Goal: Task Accomplishment & Management: Use online tool/utility

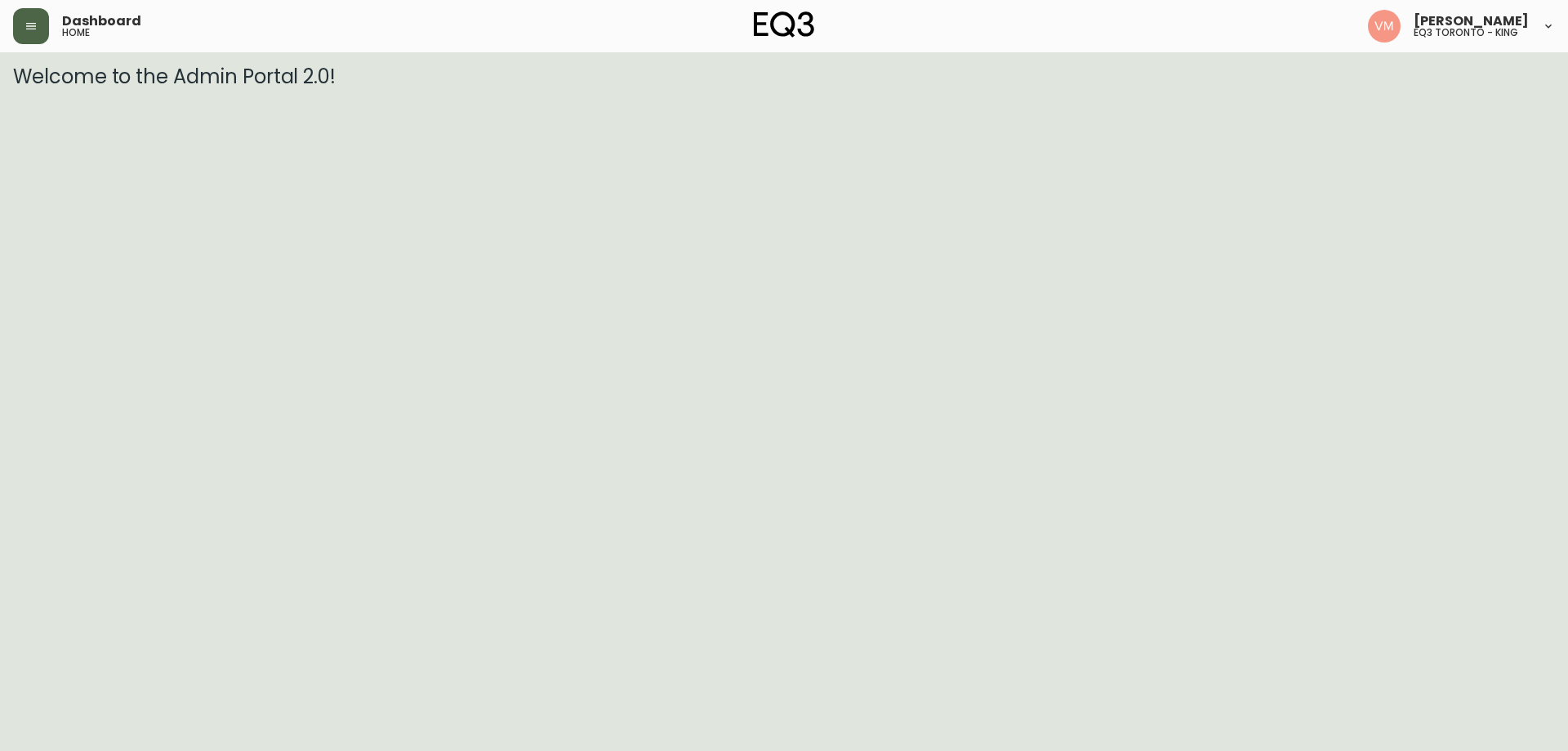
click at [35, 24] on icon "button" at bounding box center [30, 26] width 10 height 6
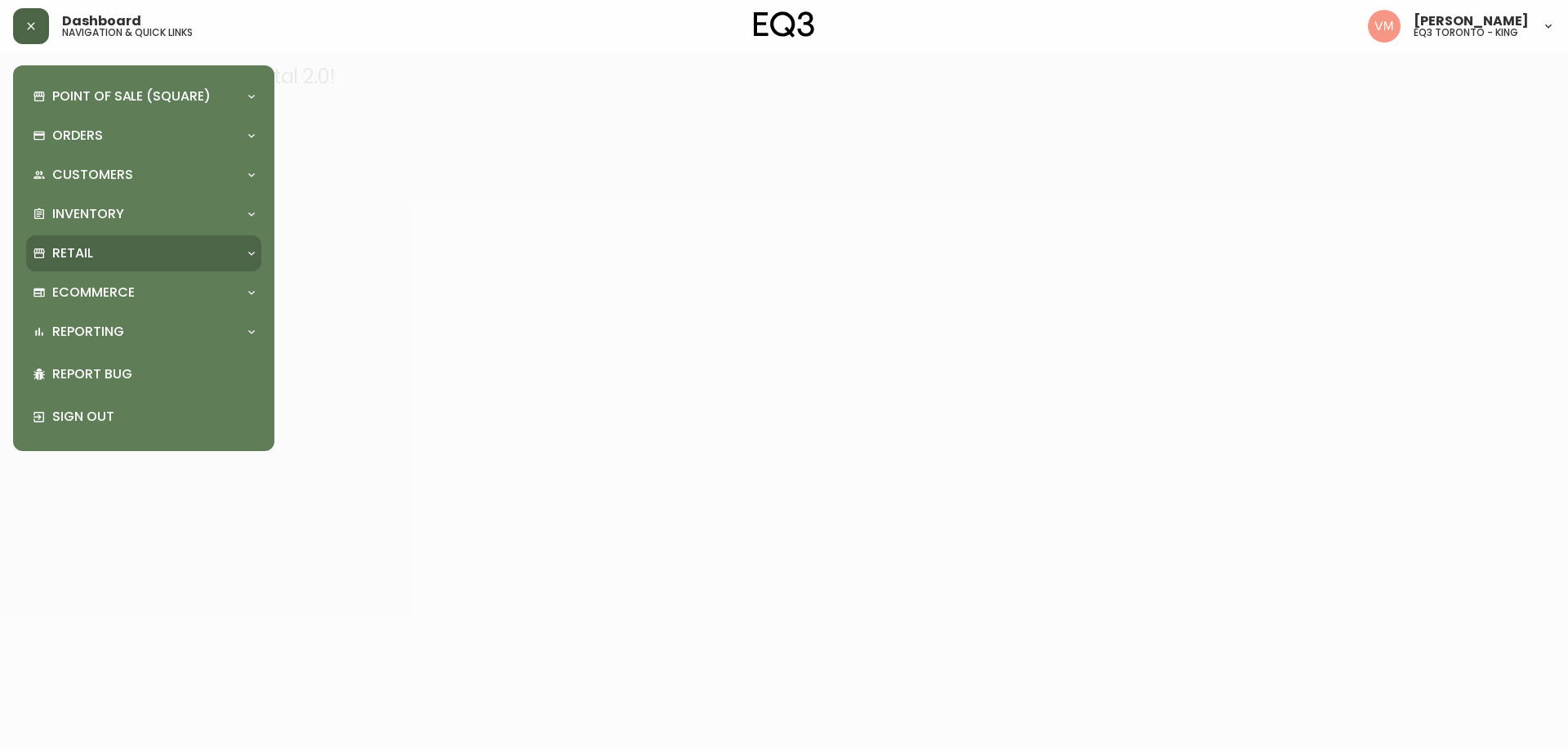
click at [86, 254] on p "Retail" at bounding box center [73, 253] width 41 height 18
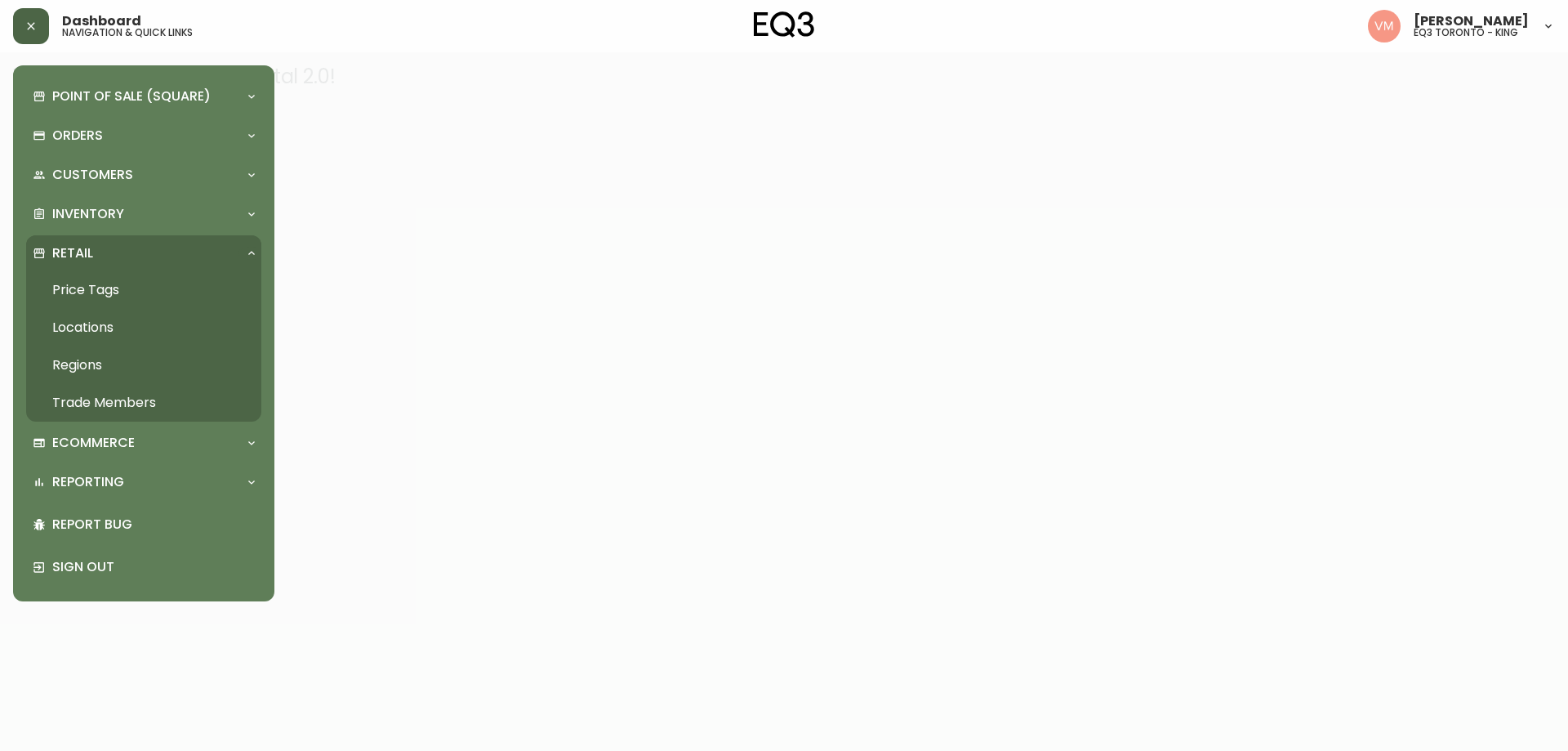
click at [114, 290] on link "Price Tags" at bounding box center [143, 290] width 235 height 37
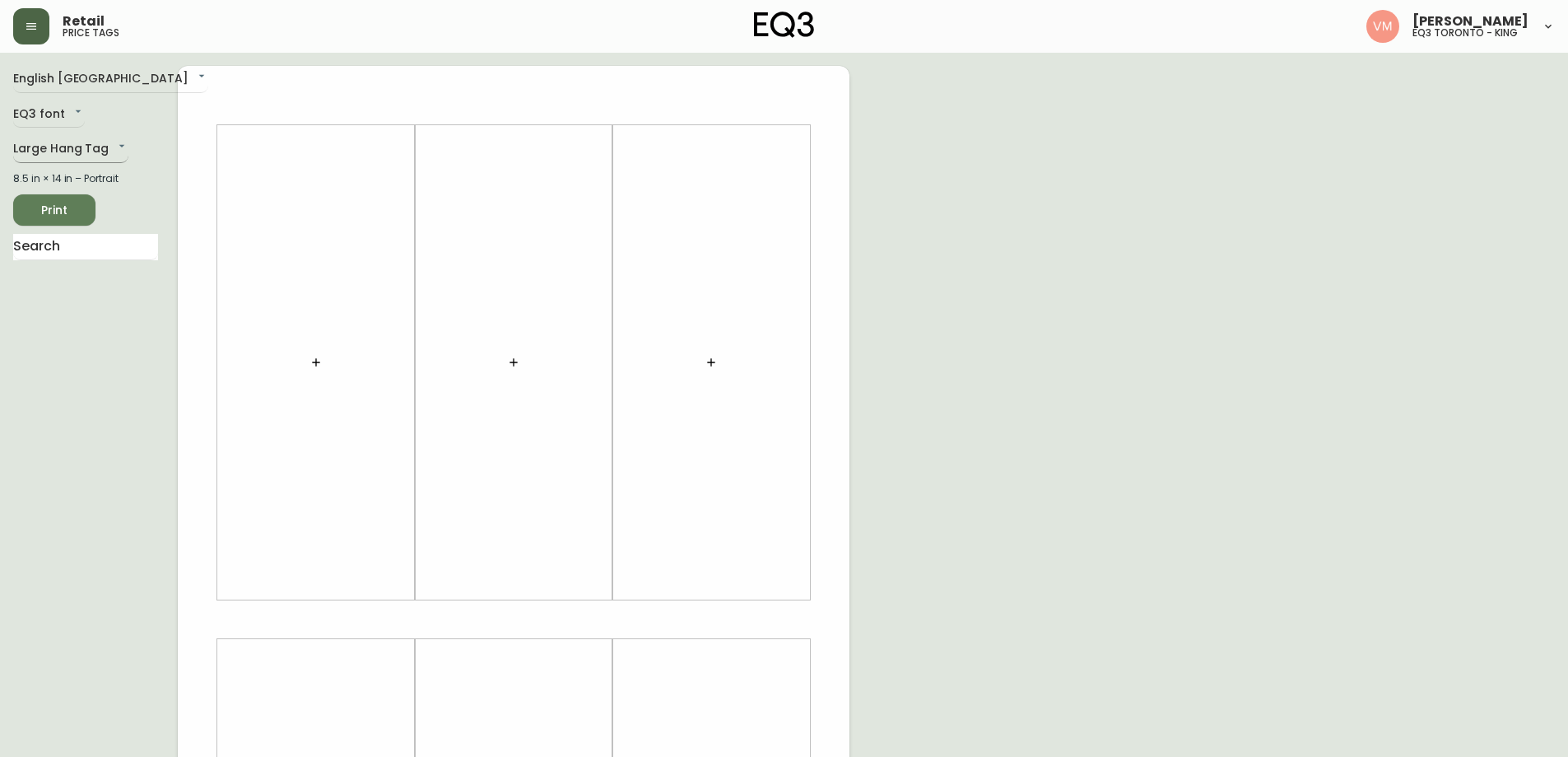
click at [95, 139] on body "Retail price tags [PERSON_NAME] eq3 [GEOGRAPHIC_DATA] - king English Canada en_…" at bounding box center [784, 586] width 1568 height 1172
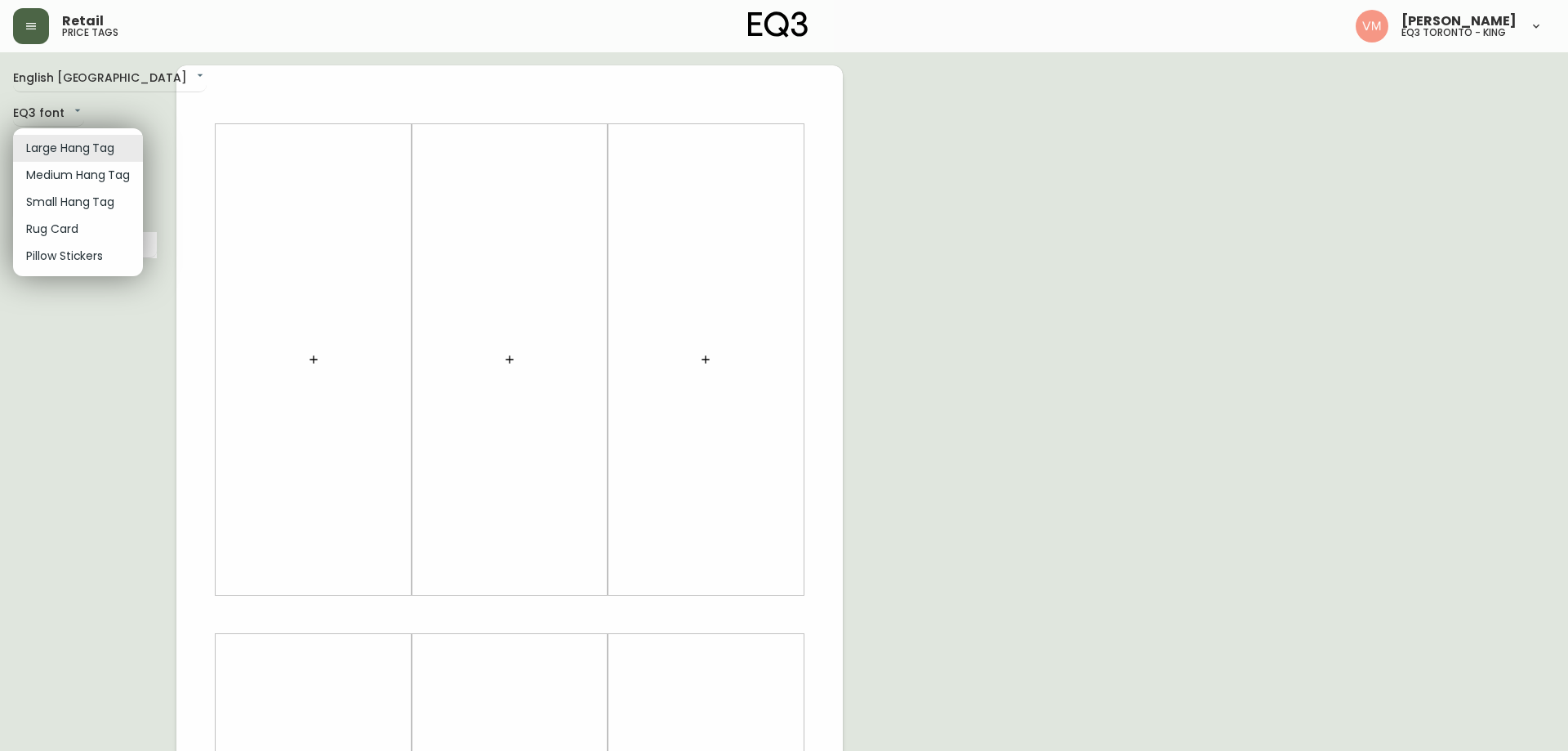
click at [98, 141] on li "Large Hang Tag" at bounding box center [78, 148] width 130 height 27
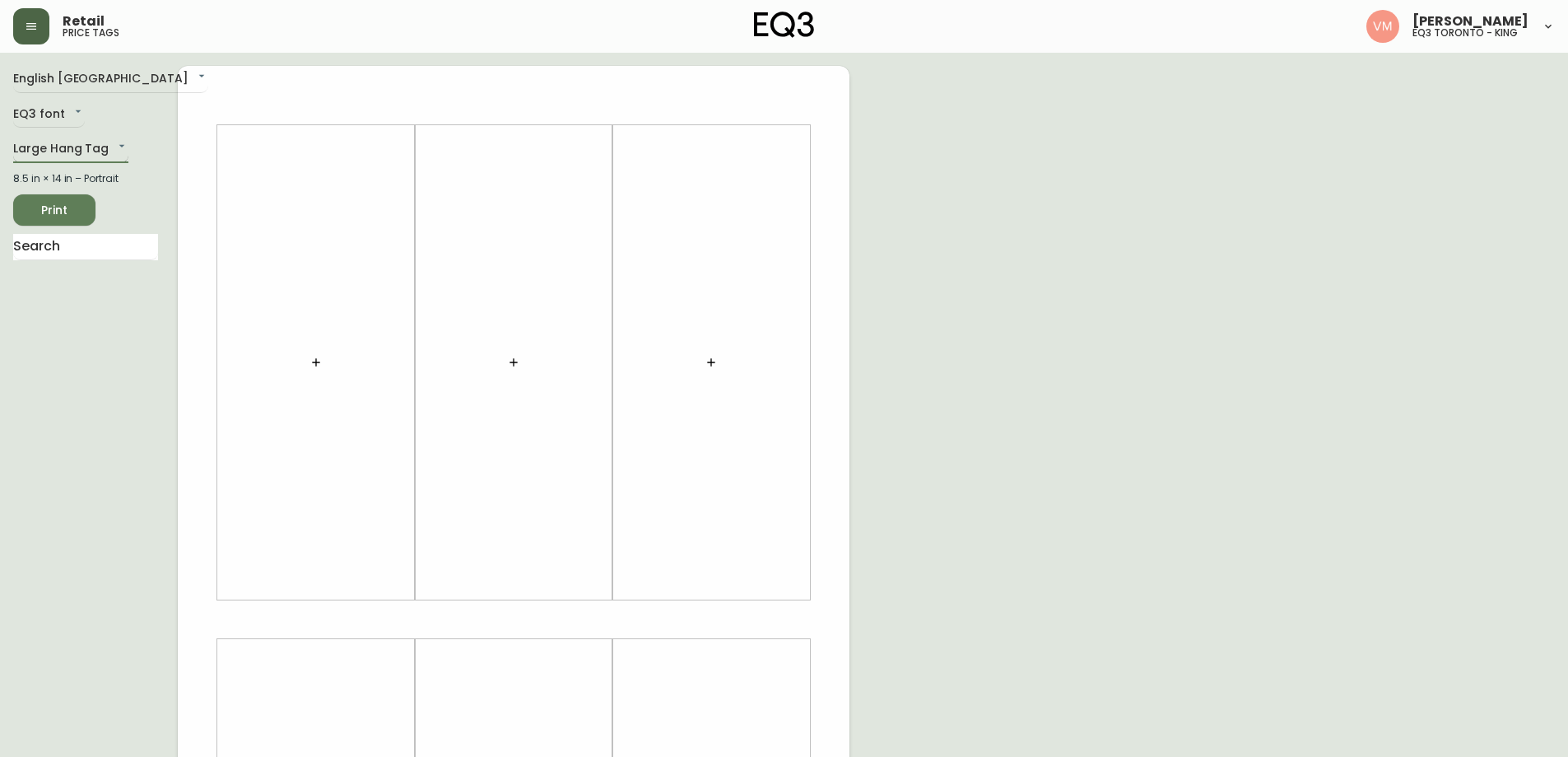
click at [84, 137] on body "Retail price tags [PERSON_NAME] eq3 [GEOGRAPHIC_DATA] - king English Canada en_…" at bounding box center [784, 586] width 1568 height 1172
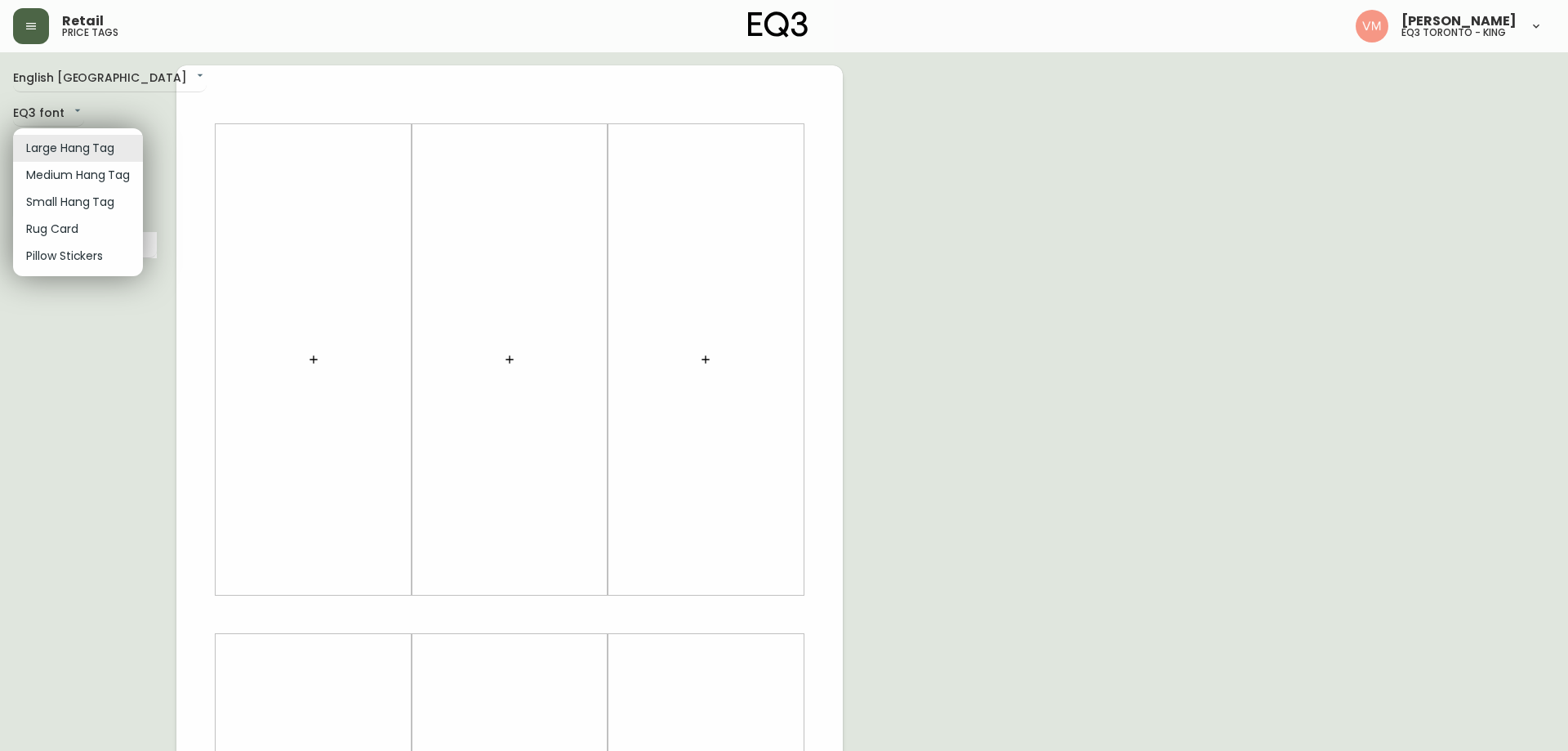
click at [109, 201] on li "Small Hang Tag" at bounding box center [78, 202] width 130 height 27
type input "small"
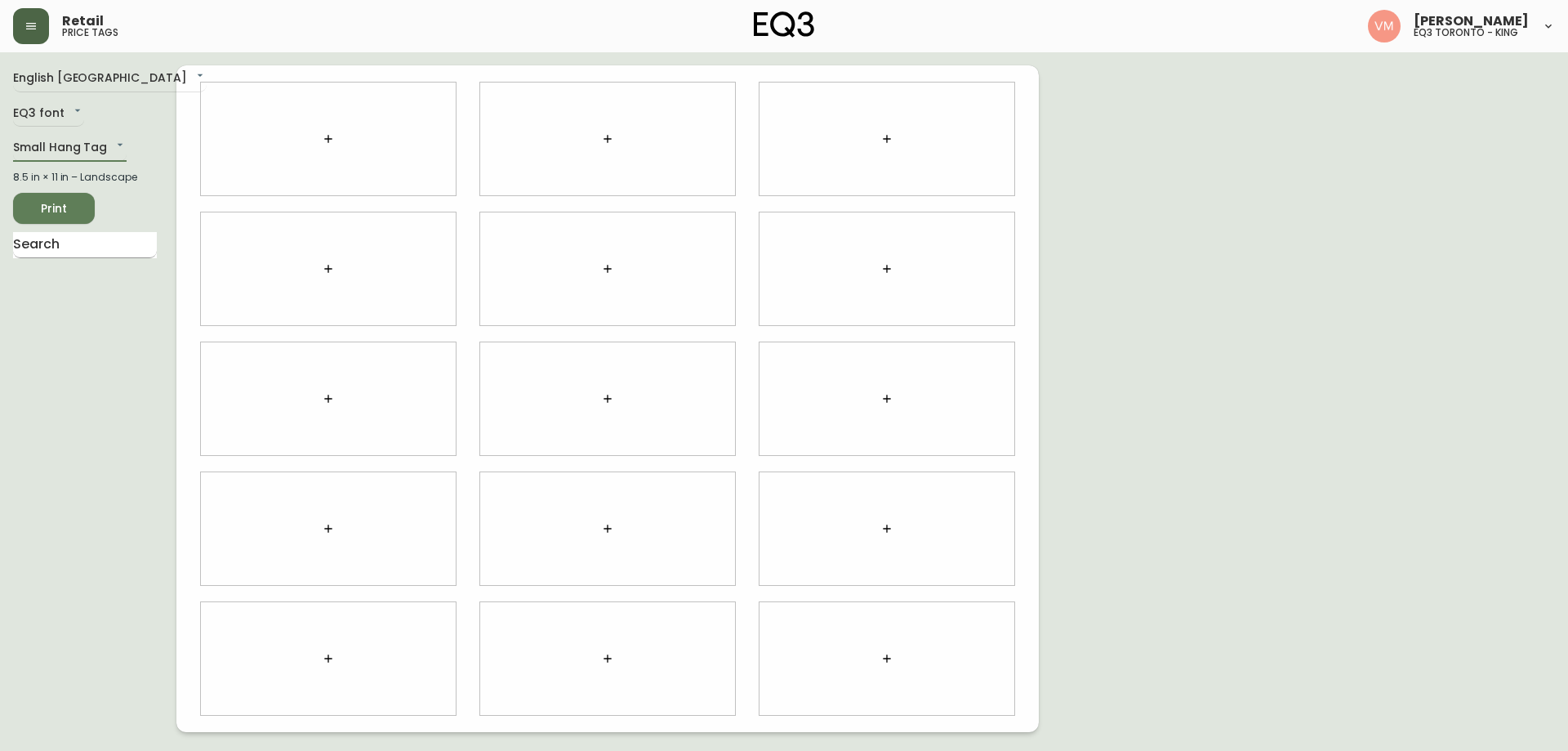
click at [102, 238] on input "text" at bounding box center [85, 245] width 144 height 26
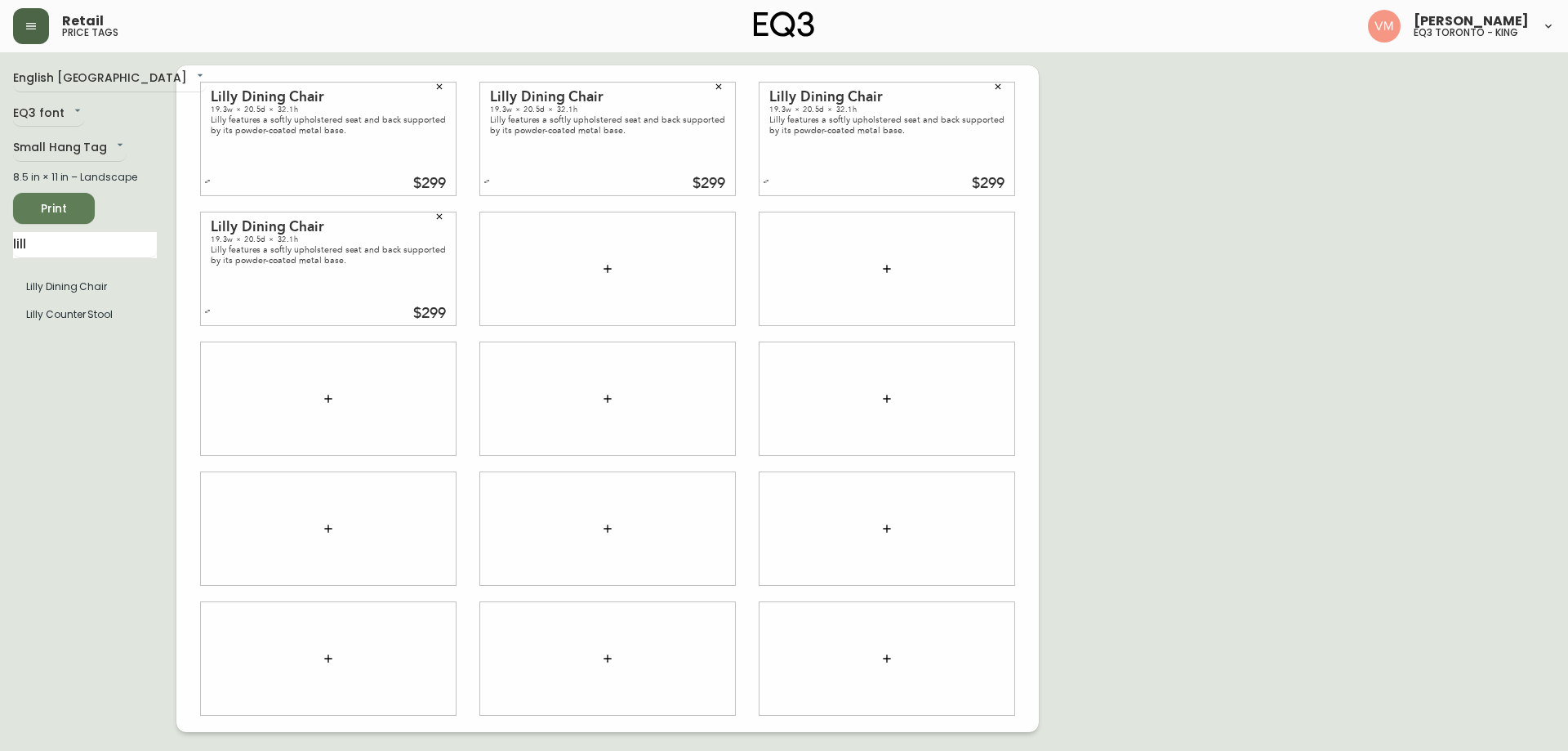
click at [442, 90] on icon "button" at bounding box center [439, 86] width 10 height 10
click at [437, 215] on icon "button" at bounding box center [439, 216] width 10 height 10
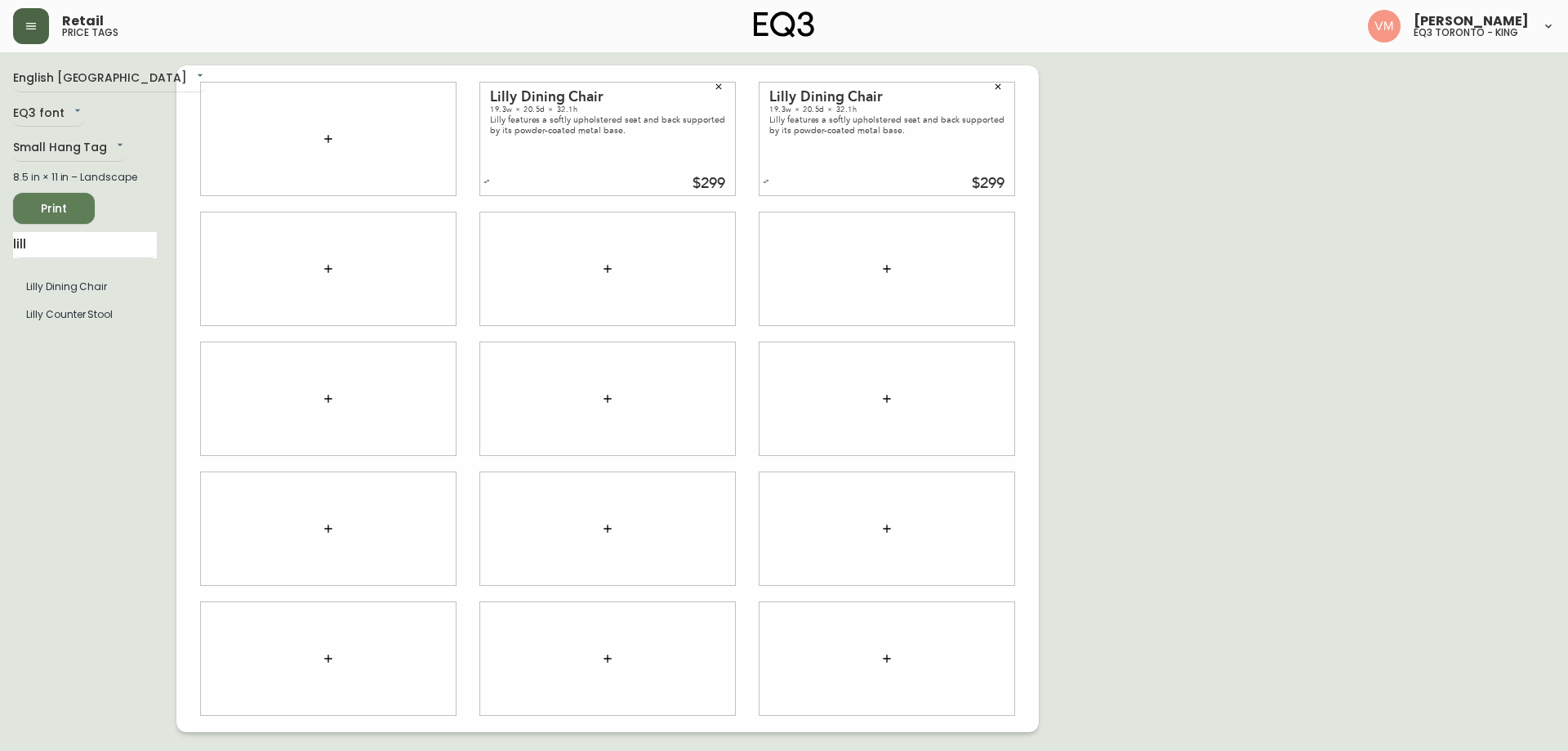
click at [999, 87] on icon "button" at bounding box center [998, 87] width 5 height 5
click at [723, 86] on icon "button" at bounding box center [718, 86] width 10 height 10
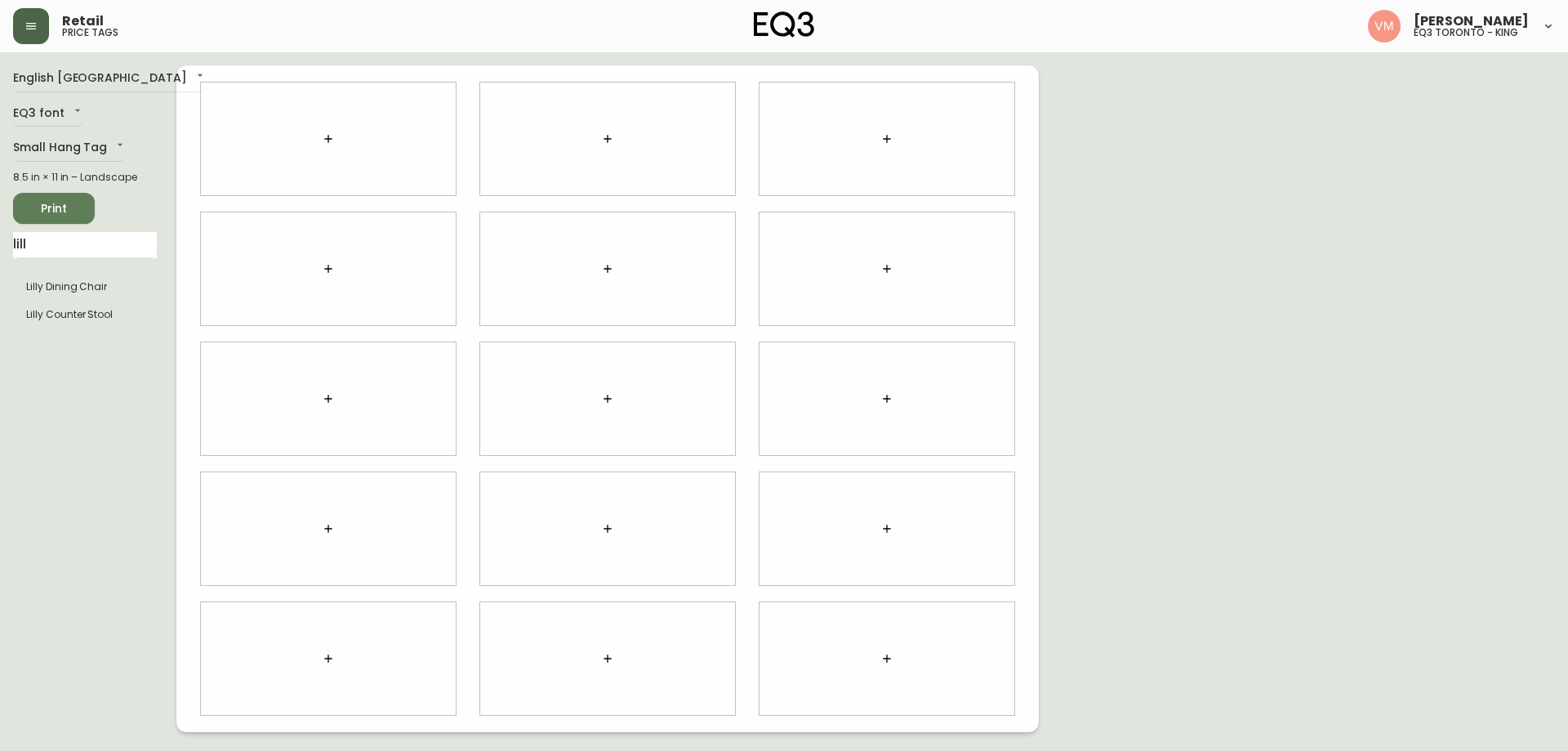
click at [0, 251] on main "English Canada en_CA EQ3 font EQ3 Small Hang Tag small 8.5 in × 11 in – Landsca…" at bounding box center [784, 392] width 1568 height 680
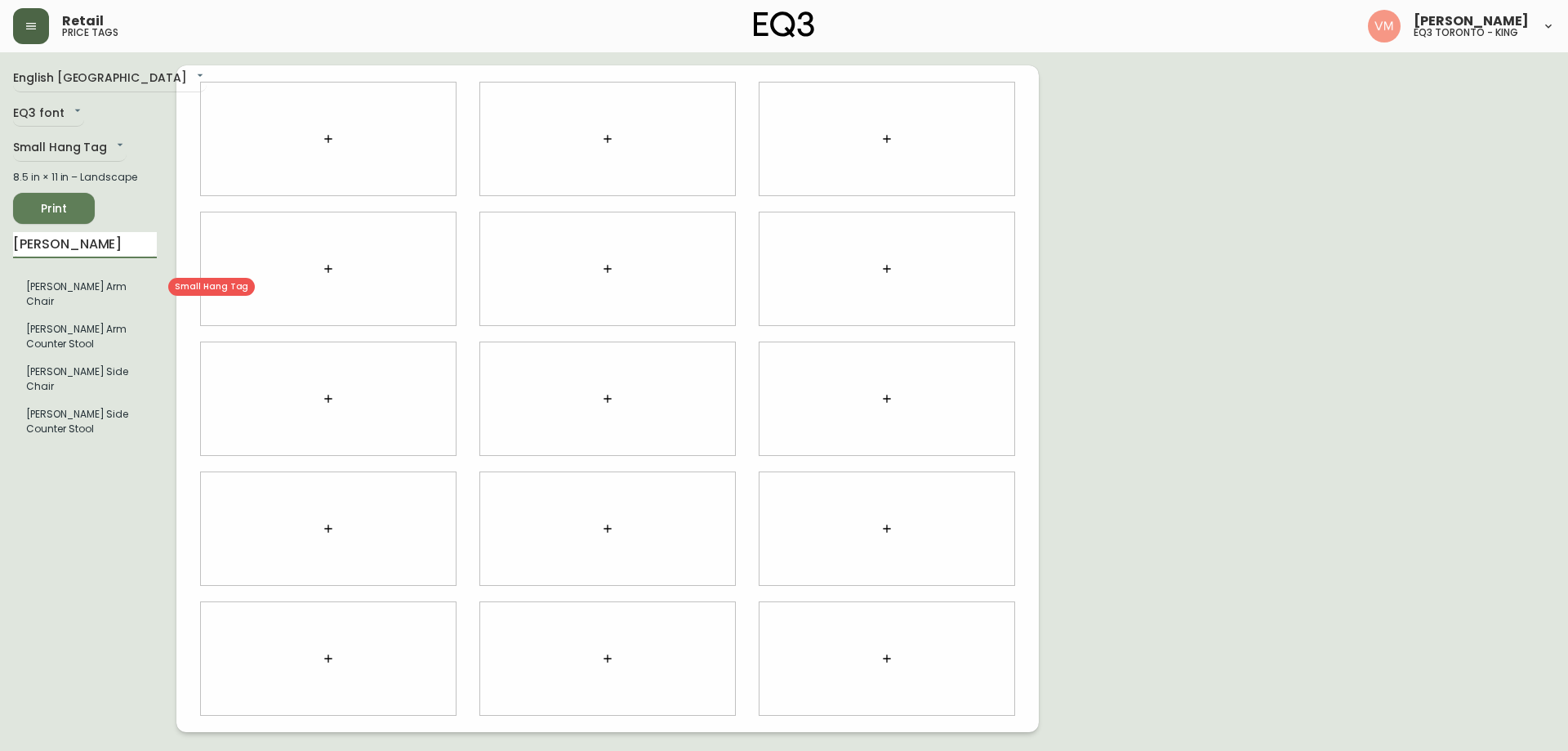
type input "[PERSON_NAME]"
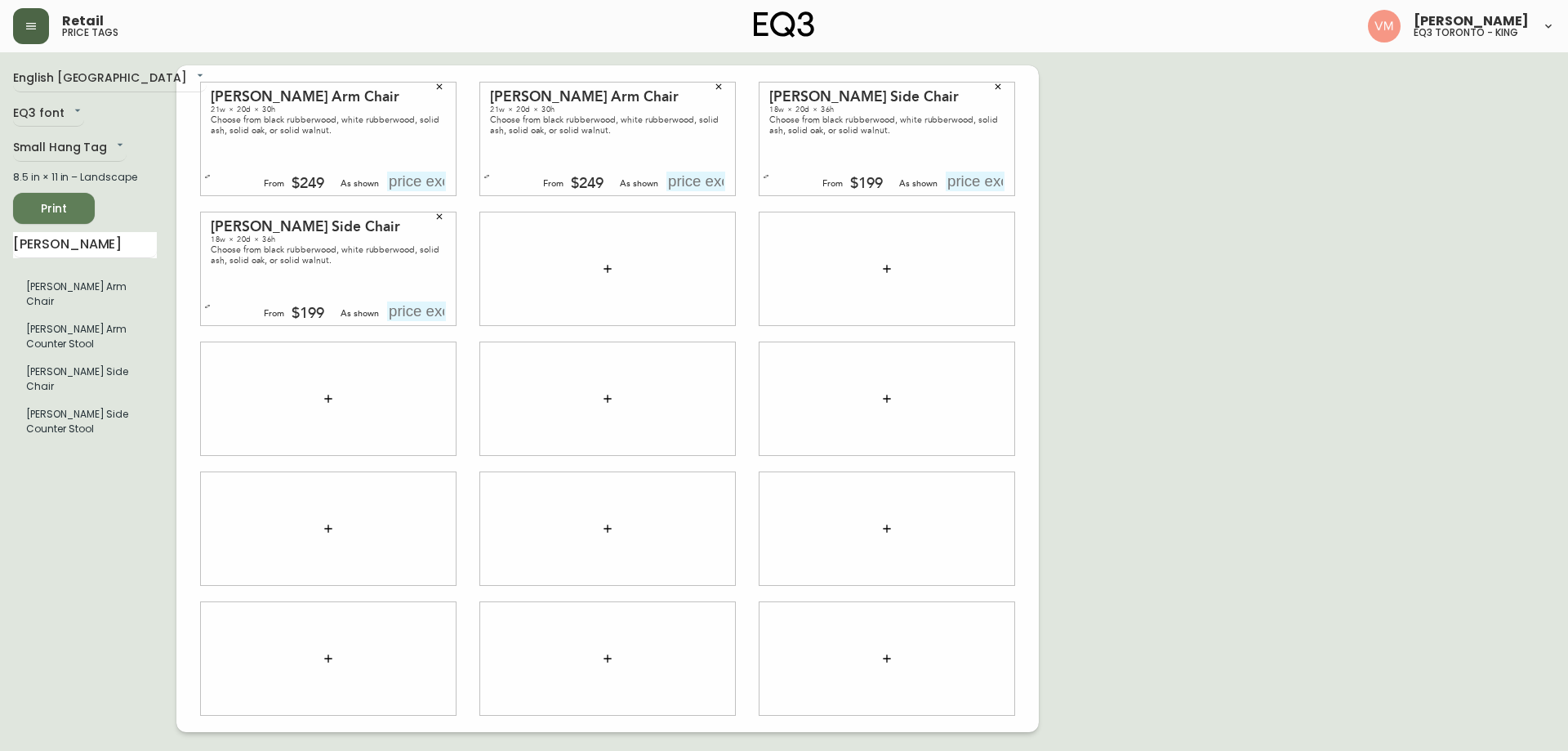
click at [413, 306] on input "text" at bounding box center [416, 311] width 59 height 20
type input "$199"
drag, startPoint x: 975, startPoint y: 177, endPoint x: 967, endPoint y: 164, distance: 15.3
click at [972, 169] on div "[PERSON_NAME] Side Chair 18w × 20d × 36h Choose from black rubberwood, white ru…" at bounding box center [887, 139] width 255 height 113
type input "$199"
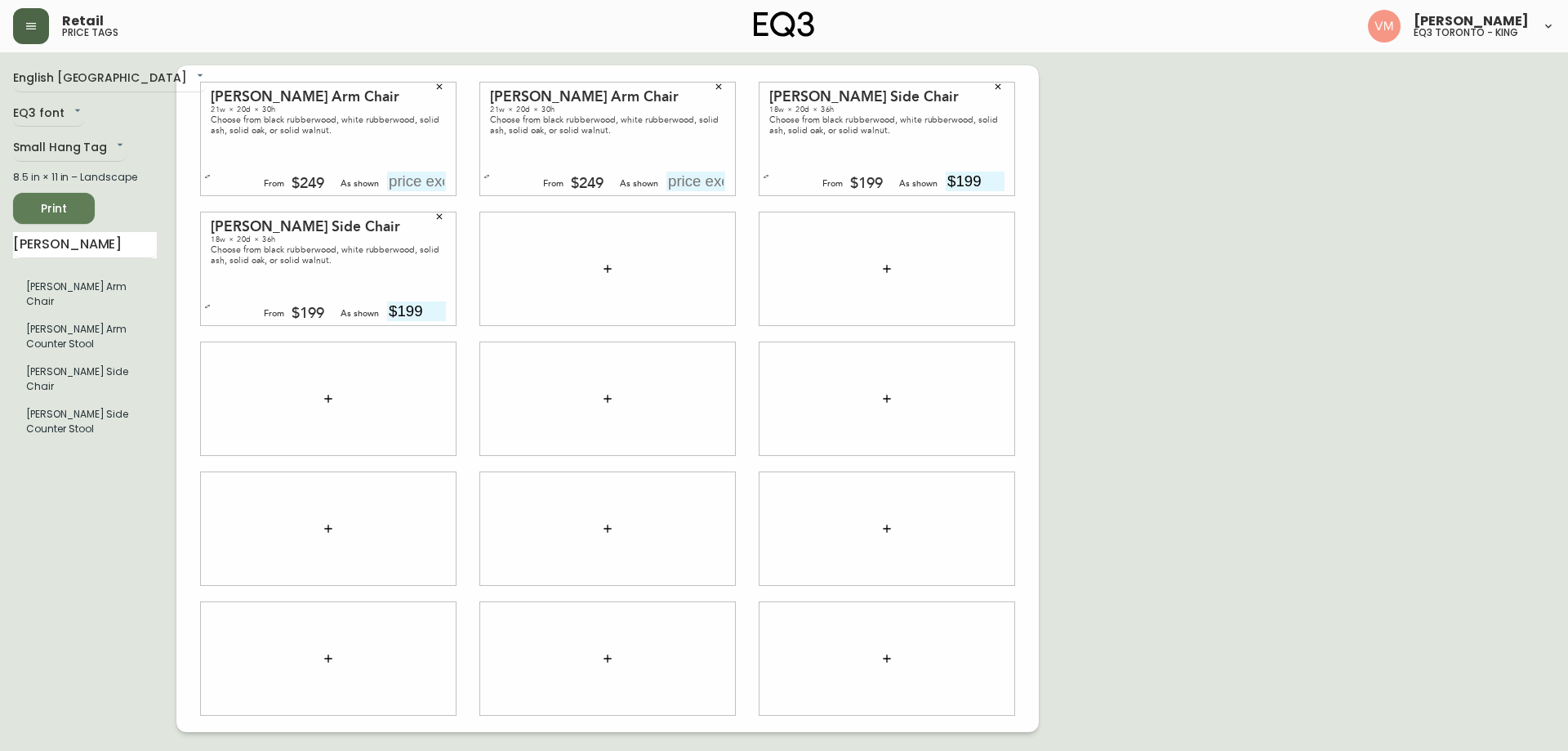
click at [694, 176] on input "text" at bounding box center [696, 182] width 59 height 20
type input "$249"
drag, startPoint x: 410, startPoint y: 180, endPoint x: 391, endPoint y: 163, distance: 25.5
click at [398, 166] on div "[PERSON_NAME] Arm Chair 21w × 20d × 30h Choose from black rubberwood, white rub…" at bounding box center [328, 139] width 255 height 113
type input "$249"
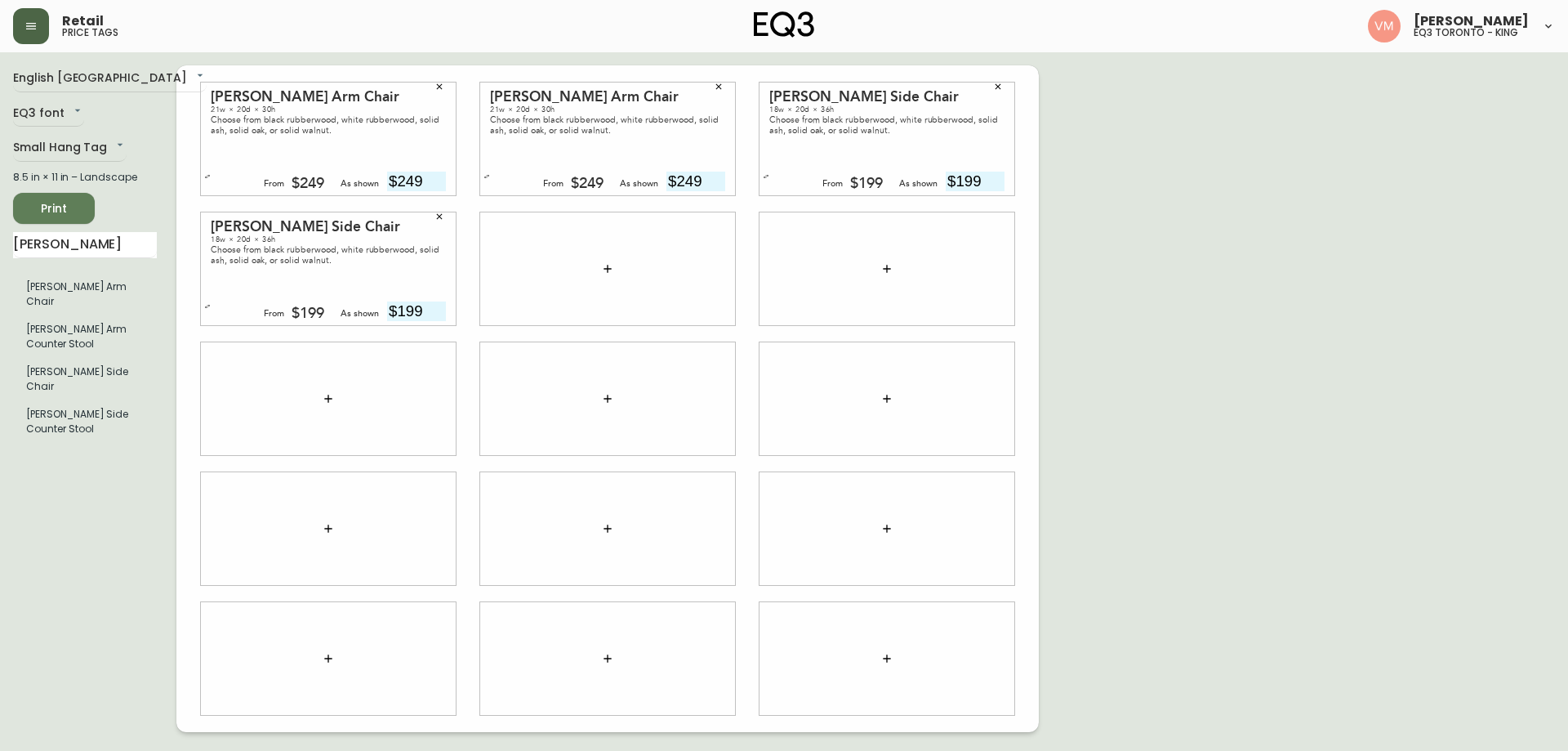
click at [72, 205] on span "Print" at bounding box center [53, 208] width 55 height 20
click at [28, 28] on icon "button" at bounding box center [30, 26] width 10 height 6
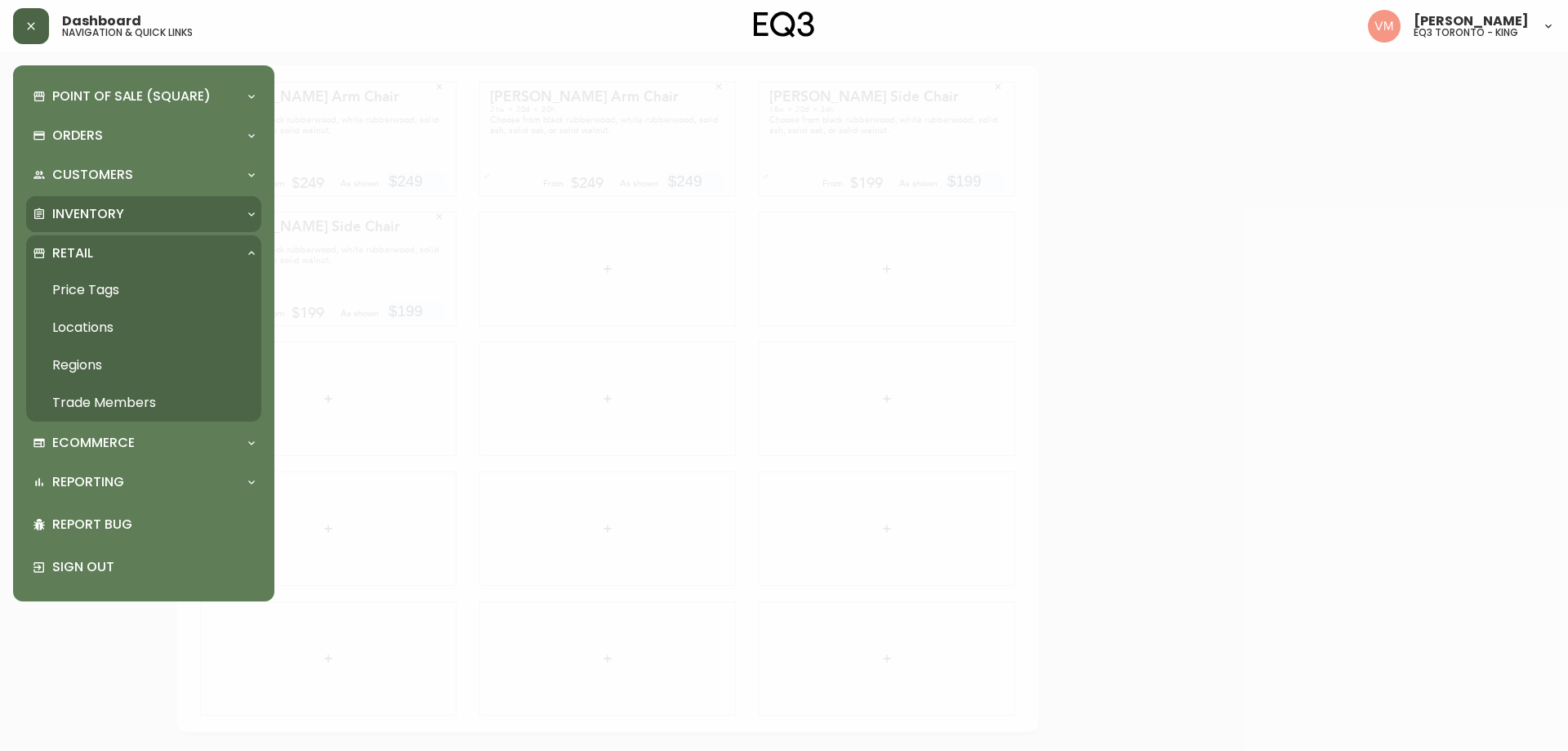
click at [82, 203] on div "Inventory" at bounding box center [143, 214] width 235 height 36
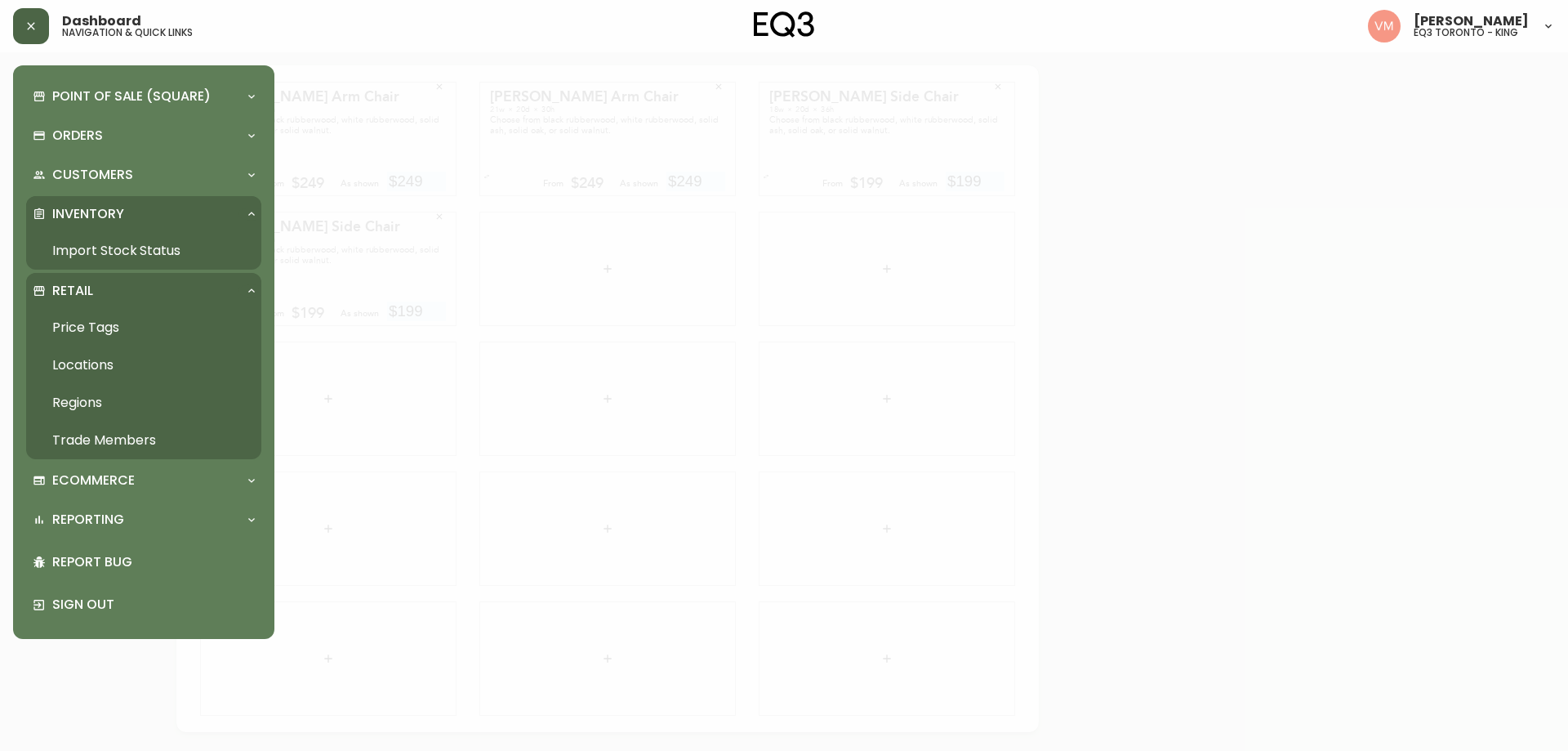
click at [106, 247] on link "Import Stock Status" at bounding box center [143, 251] width 235 height 37
